Goal: Task Accomplishment & Management: Manage account settings

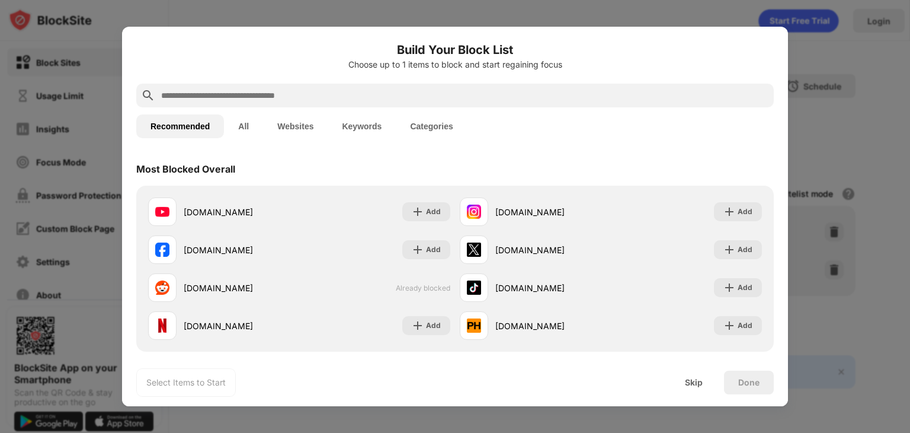
click at [848, 92] on div at bounding box center [455, 216] width 910 height 433
click at [700, 381] on div "Skip" at bounding box center [694, 382] width 18 height 9
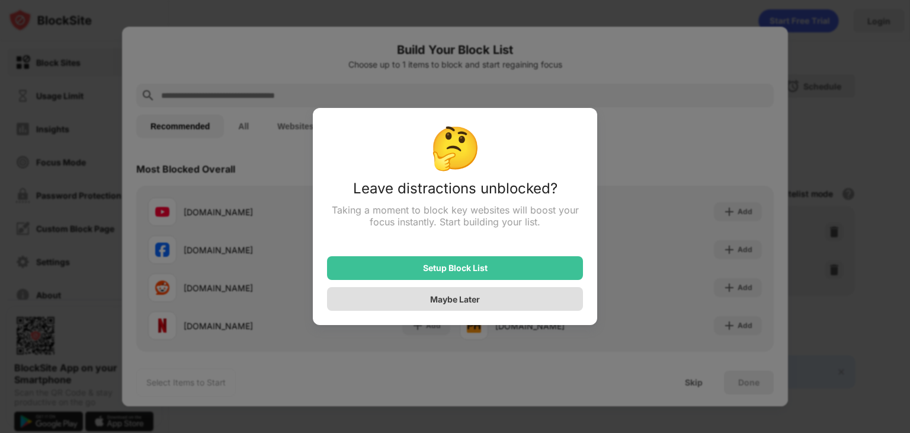
click at [477, 298] on div "Maybe Later" at bounding box center [455, 299] width 50 height 10
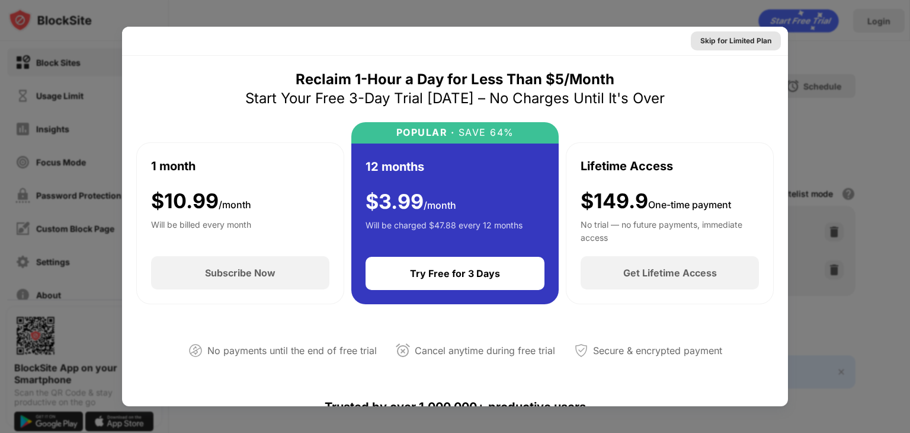
click at [749, 38] on div "Skip for Limited Plan" at bounding box center [736, 41] width 71 height 12
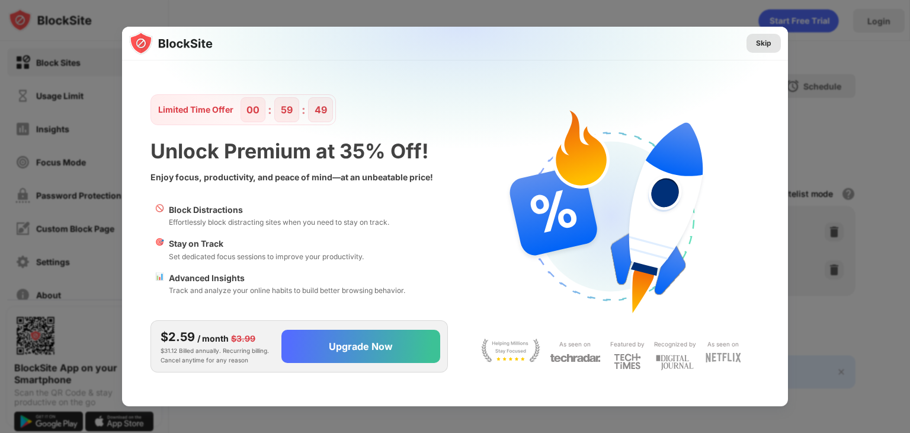
click at [766, 42] on div "Skip" at bounding box center [763, 43] width 15 height 12
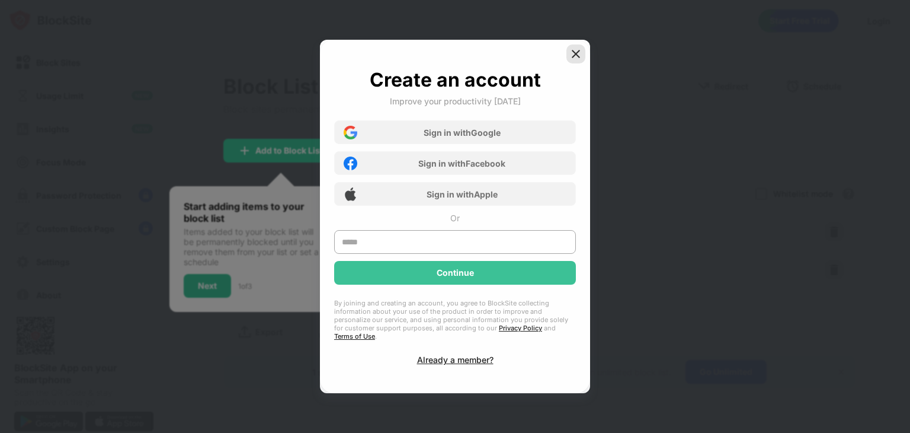
click at [581, 57] on img at bounding box center [576, 54] width 12 height 12
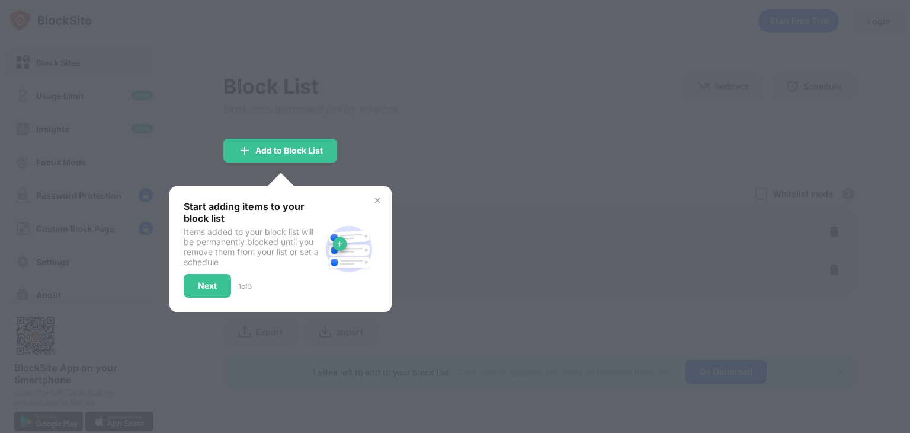
click at [378, 198] on img at bounding box center [377, 200] width 9 height 9
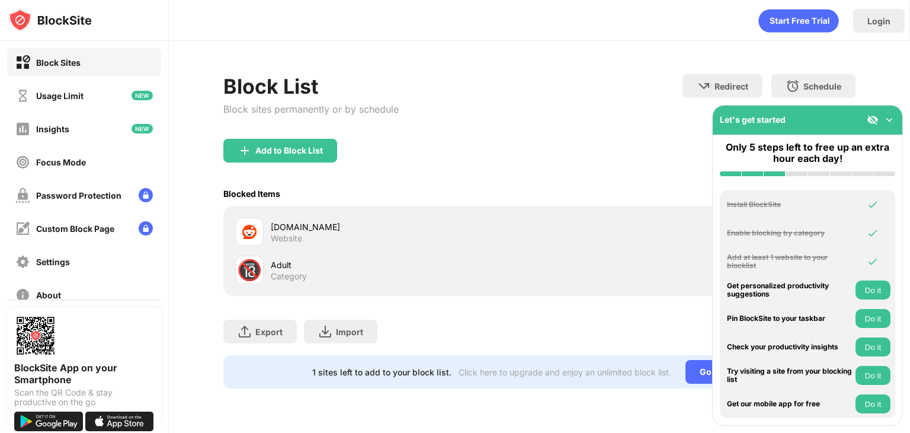
click at [265, 268] on div "🔞 Adult Category" at bounding box center [387, 269] width 304 height 28
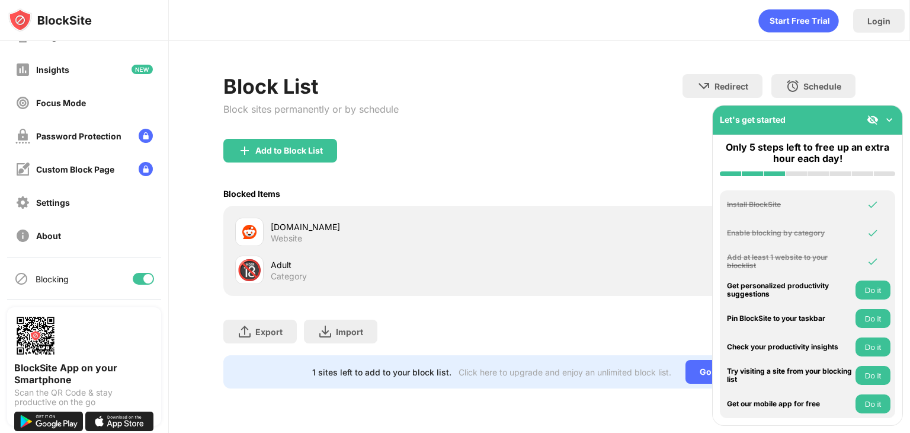
click at [386, 269] on div "Adult" at bounding box center [405, 264] width 269 height 12
click at [891, 121] on img at bounding box center [890, 120] width 12 height 12
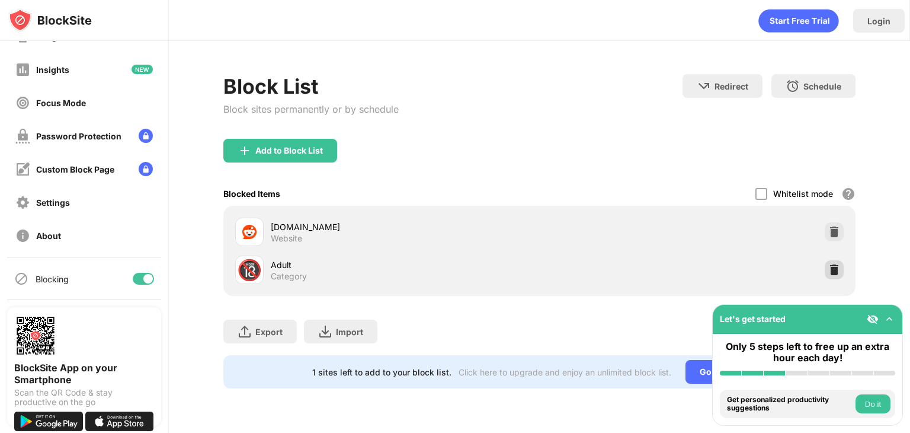
click at [832, 268] on img at bounding box center [835, 270] width 12 height 12
